Goal: Check status

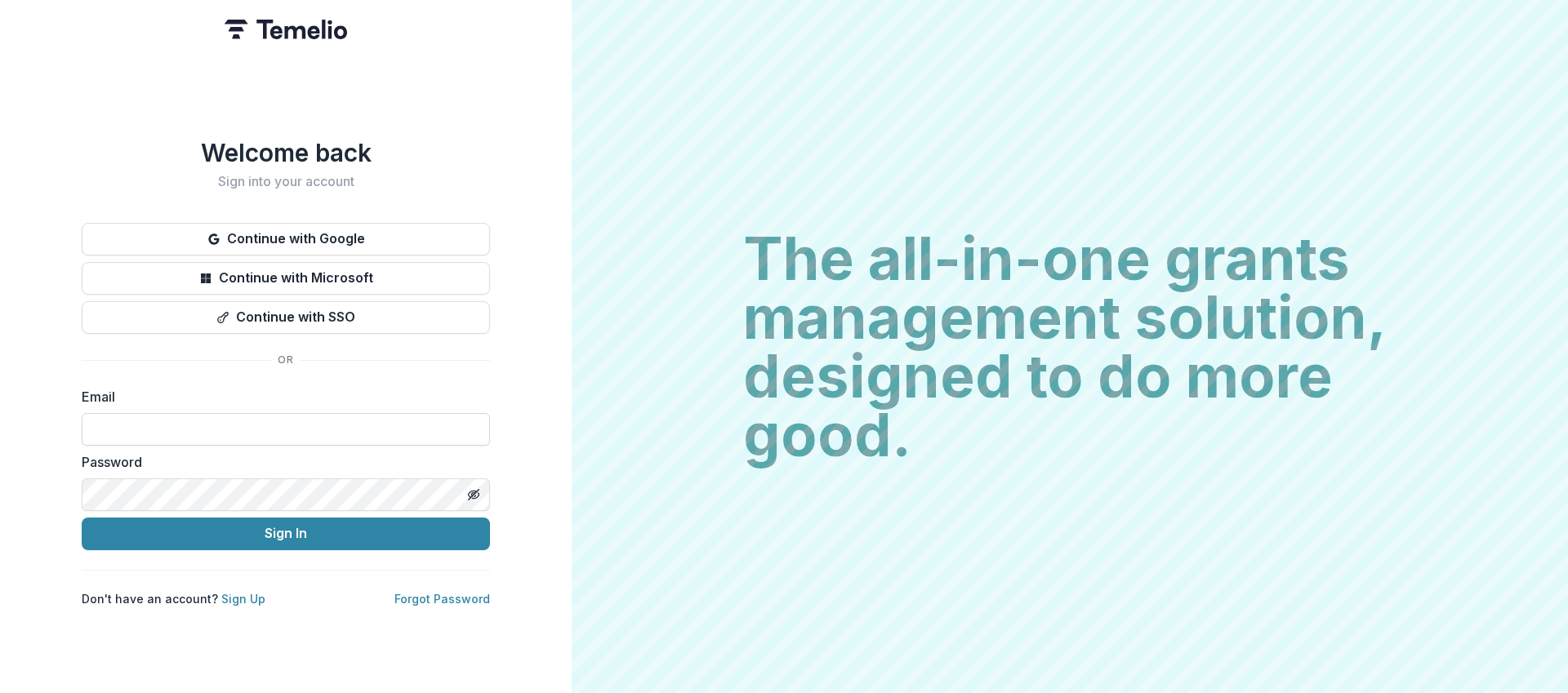
click at [193, 415] on input at bounding box center [286, 430] width 409 height 33
type input "**********"
click at [82, 518] on button "Sign In" at bounding box center [286, 534] width 409 height 33
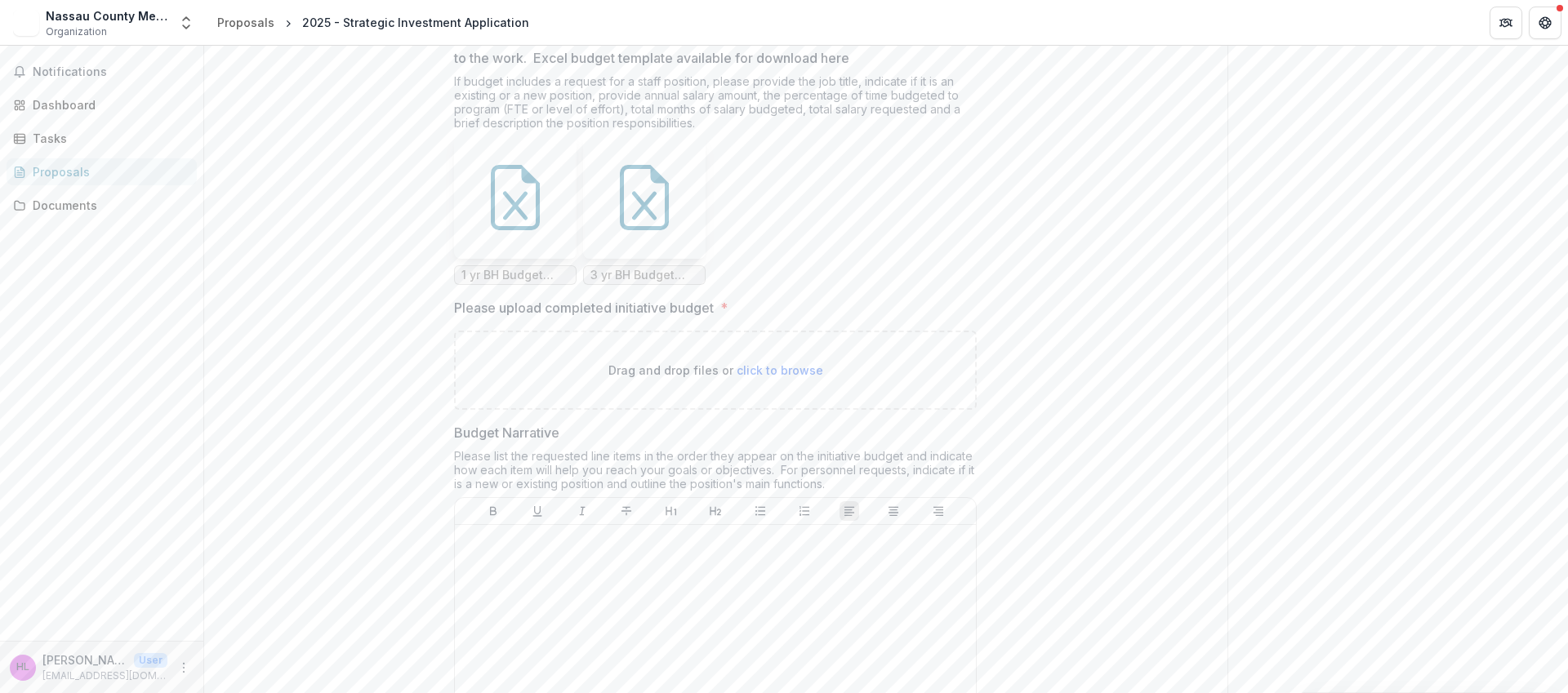
scroll to position [11925, 0]
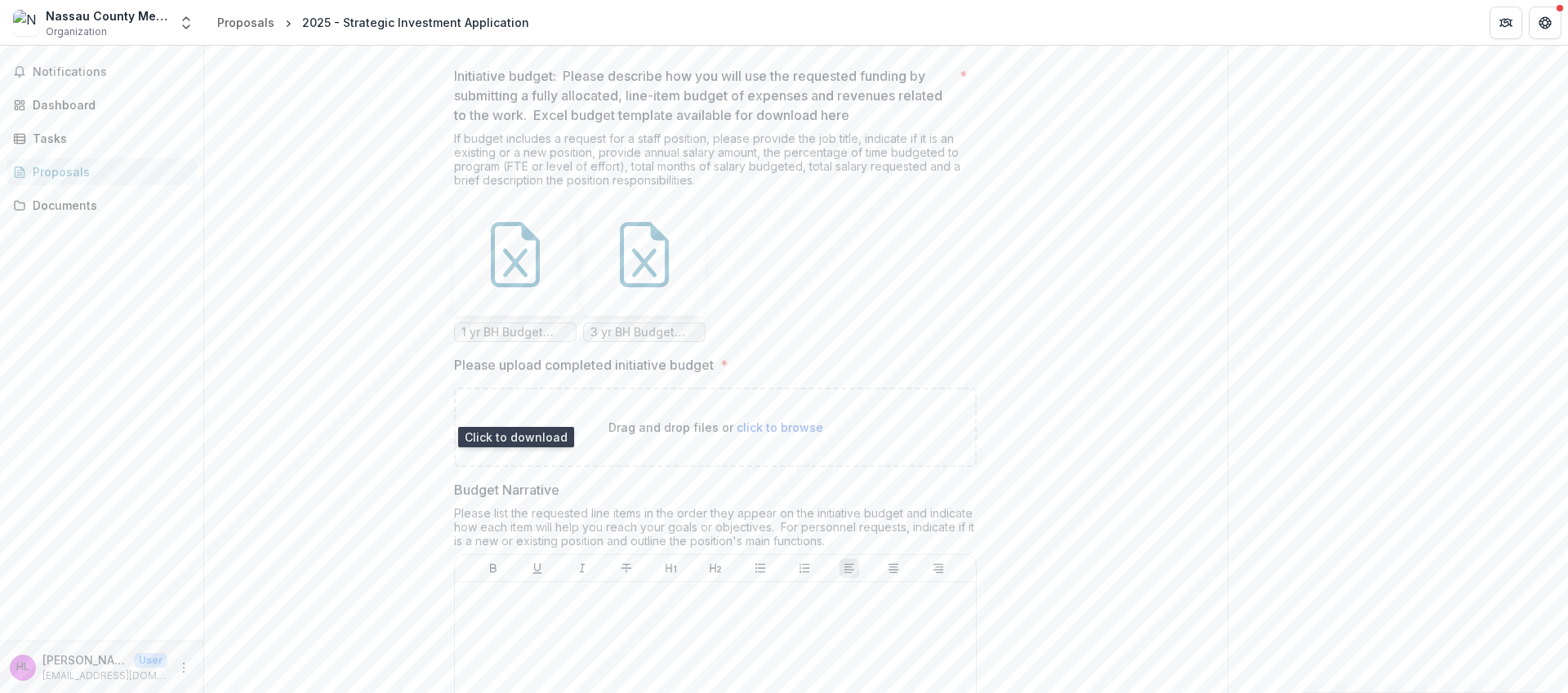
click at [509, 287] on icon at bounding box center [515, 255] width 49 height 65
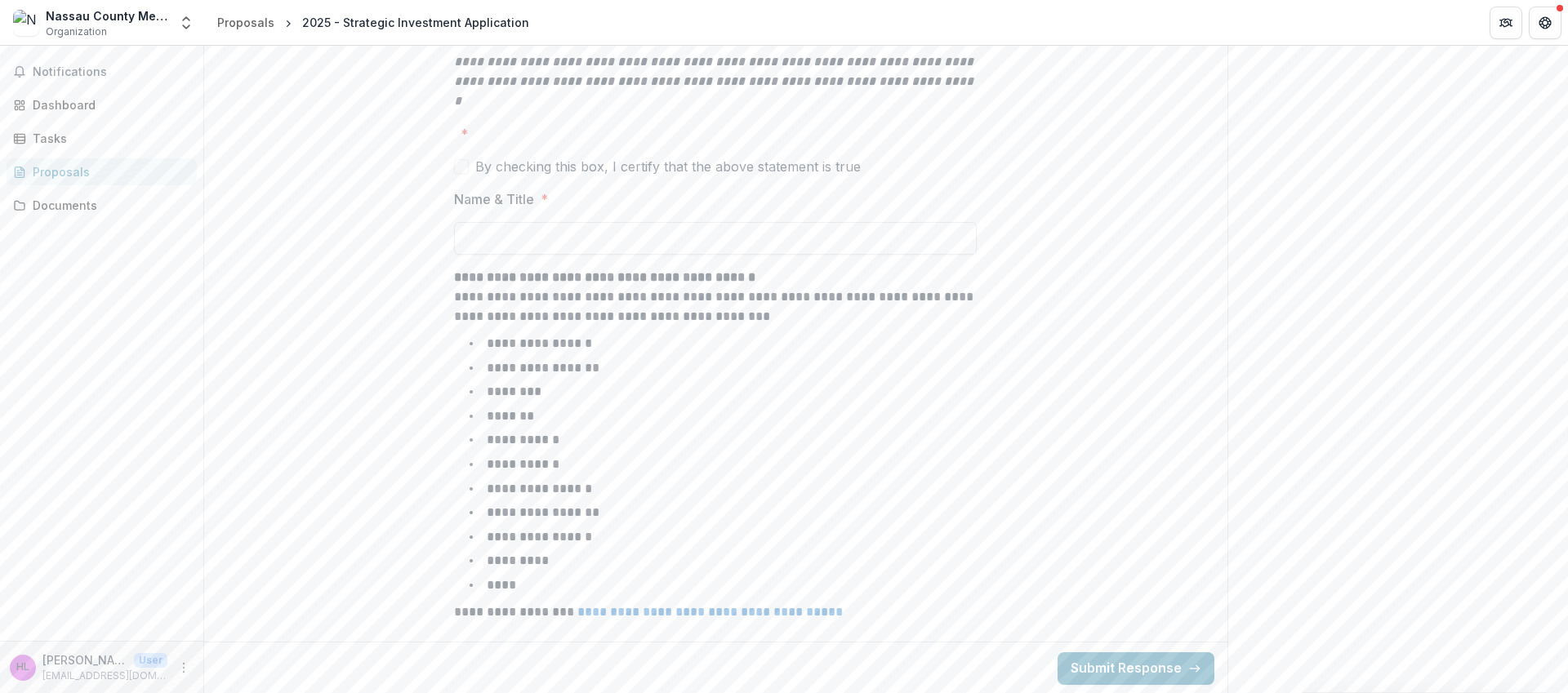
scroll to position [13250, 0]
